Goal: Check status: Check status

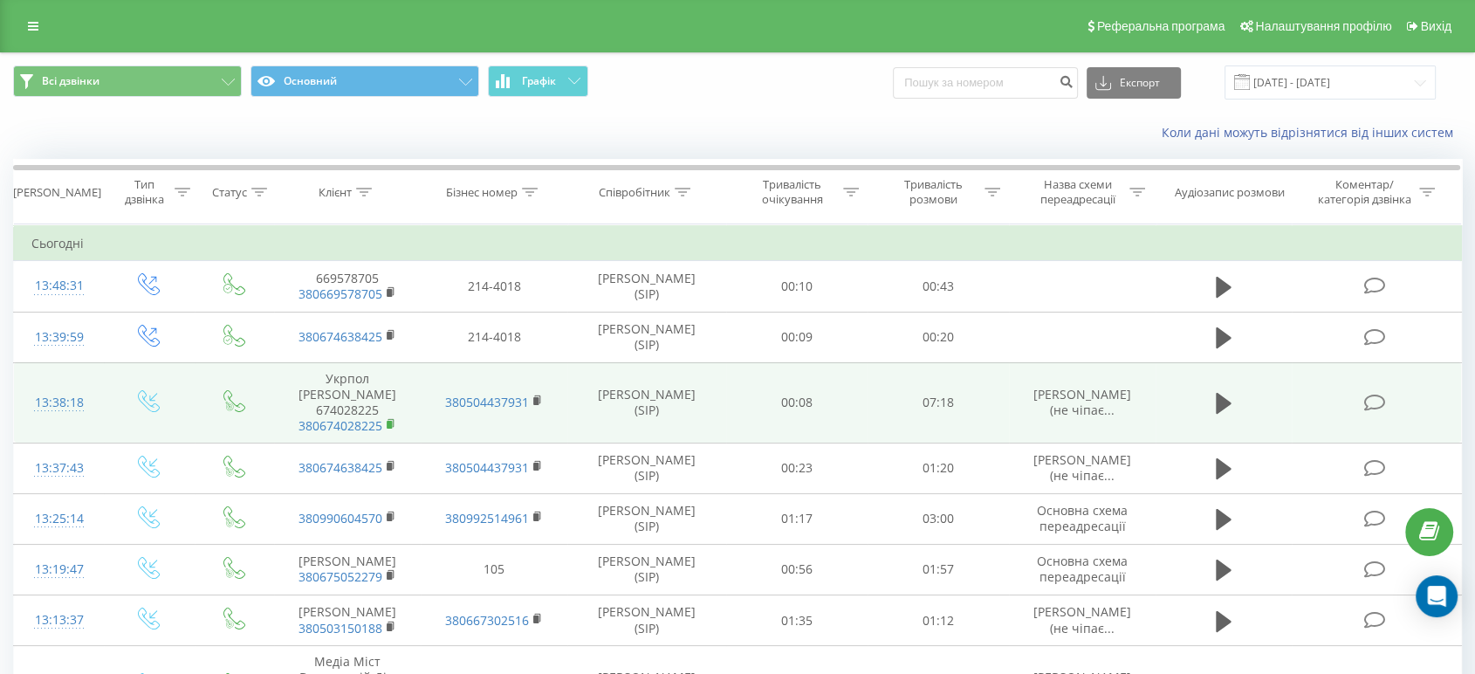
click at [388, 421] on rect at bounding box center [389, 425] width 5 height 8
